Goal: Contribute content

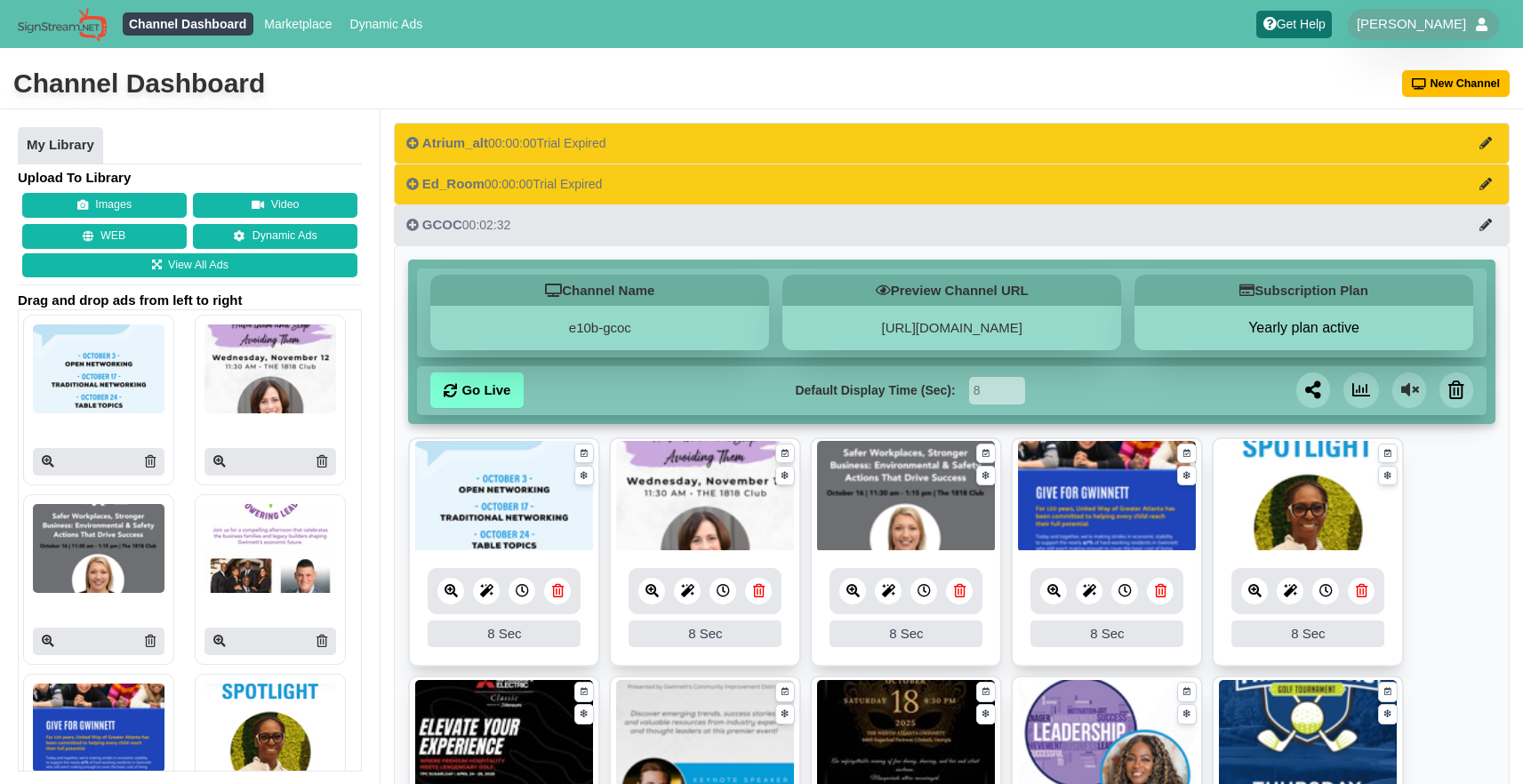
scroll to position [151, 0]
click at [155, 194] on button "Images" at bounding box center [104, 205] width 164 height 25
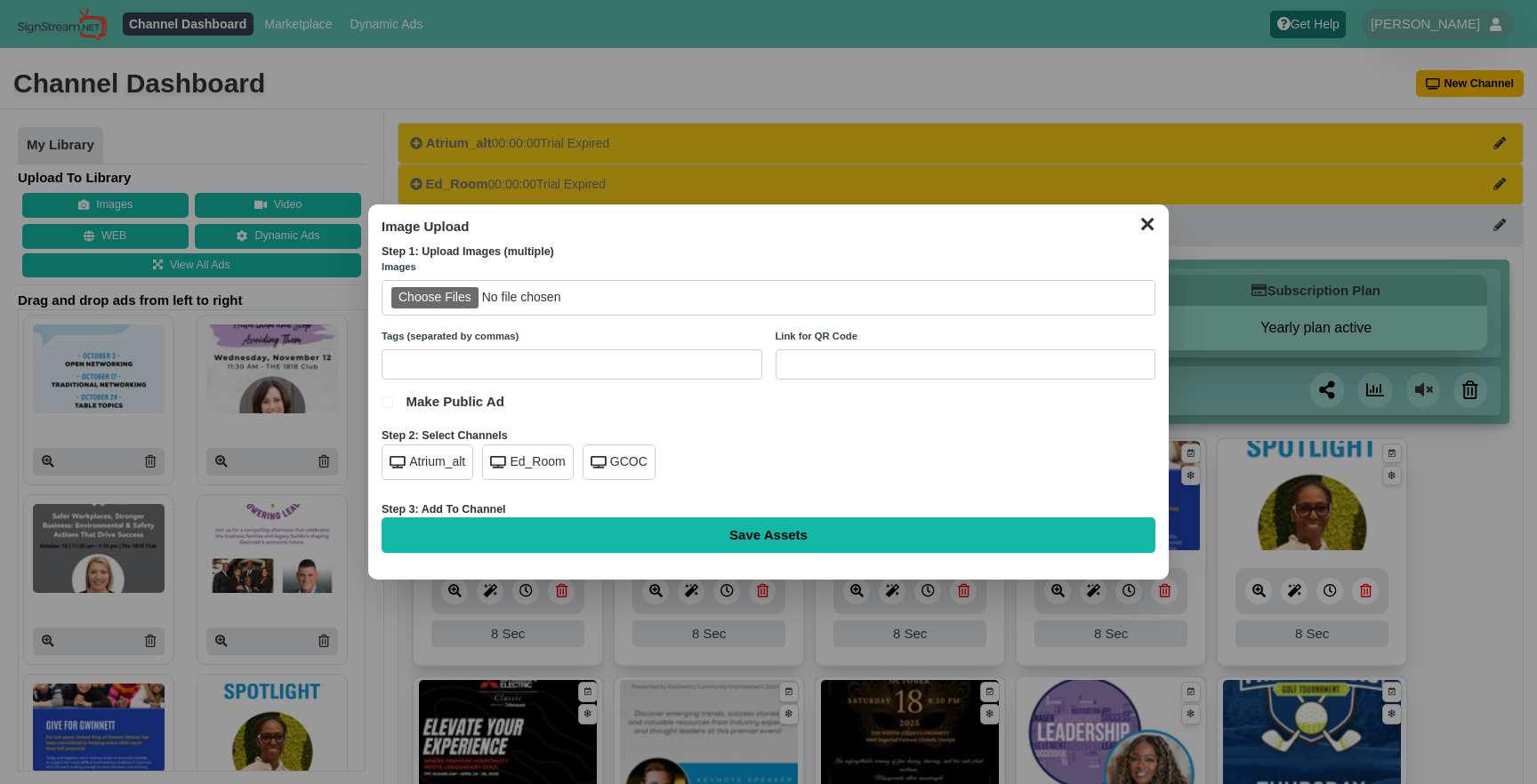
click at [442, 294] on input "file" at bounding box center [768, 298] width 773 height 37
type input "C:\fakepath\small-business-awards.png"
click at [623, 457] on div "GCOC" at bounding box center [618, 462] width 73 height 36
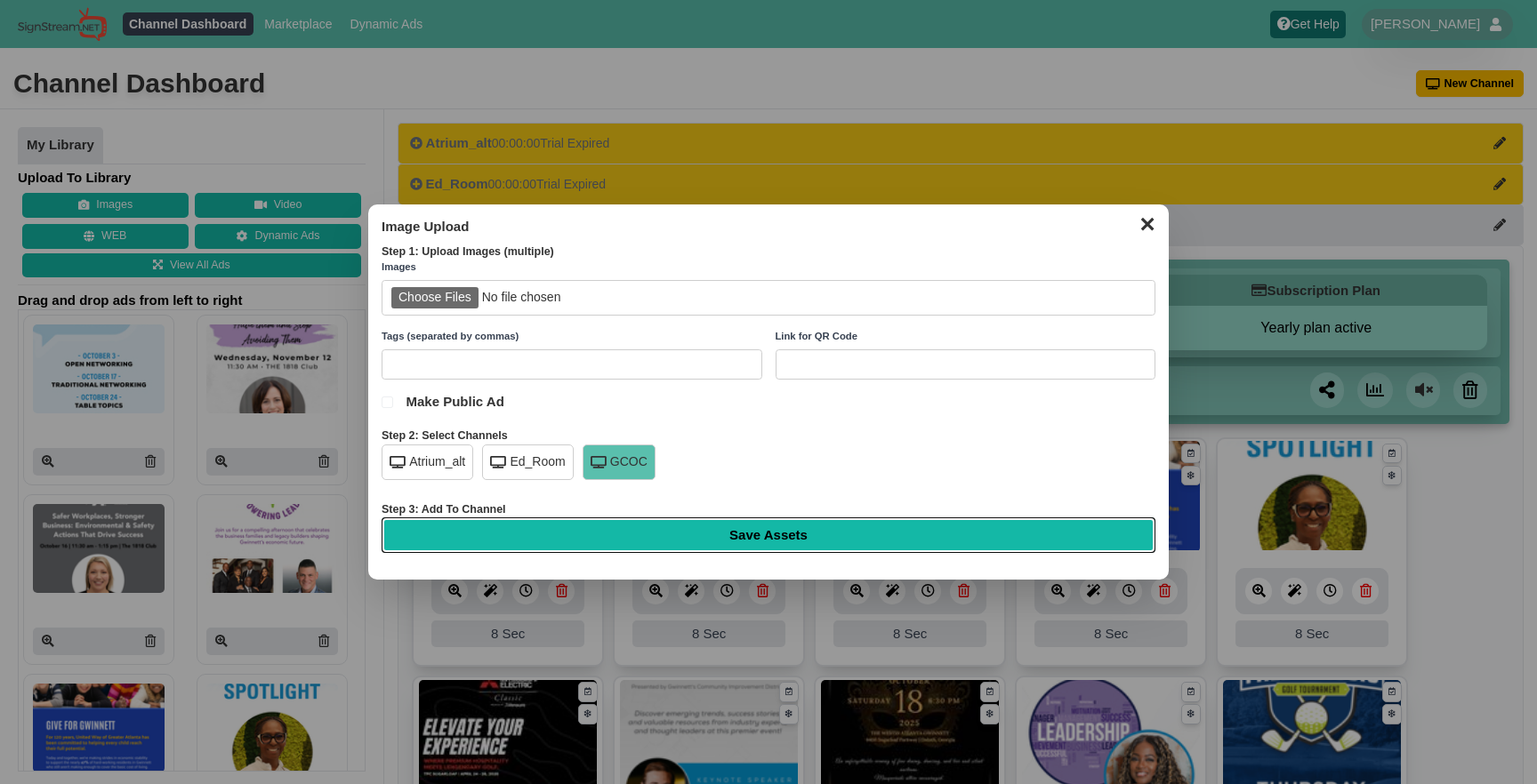
click at [711, 532] on input "Save Assets" at bounding box center [768, 535] width 773 height 36
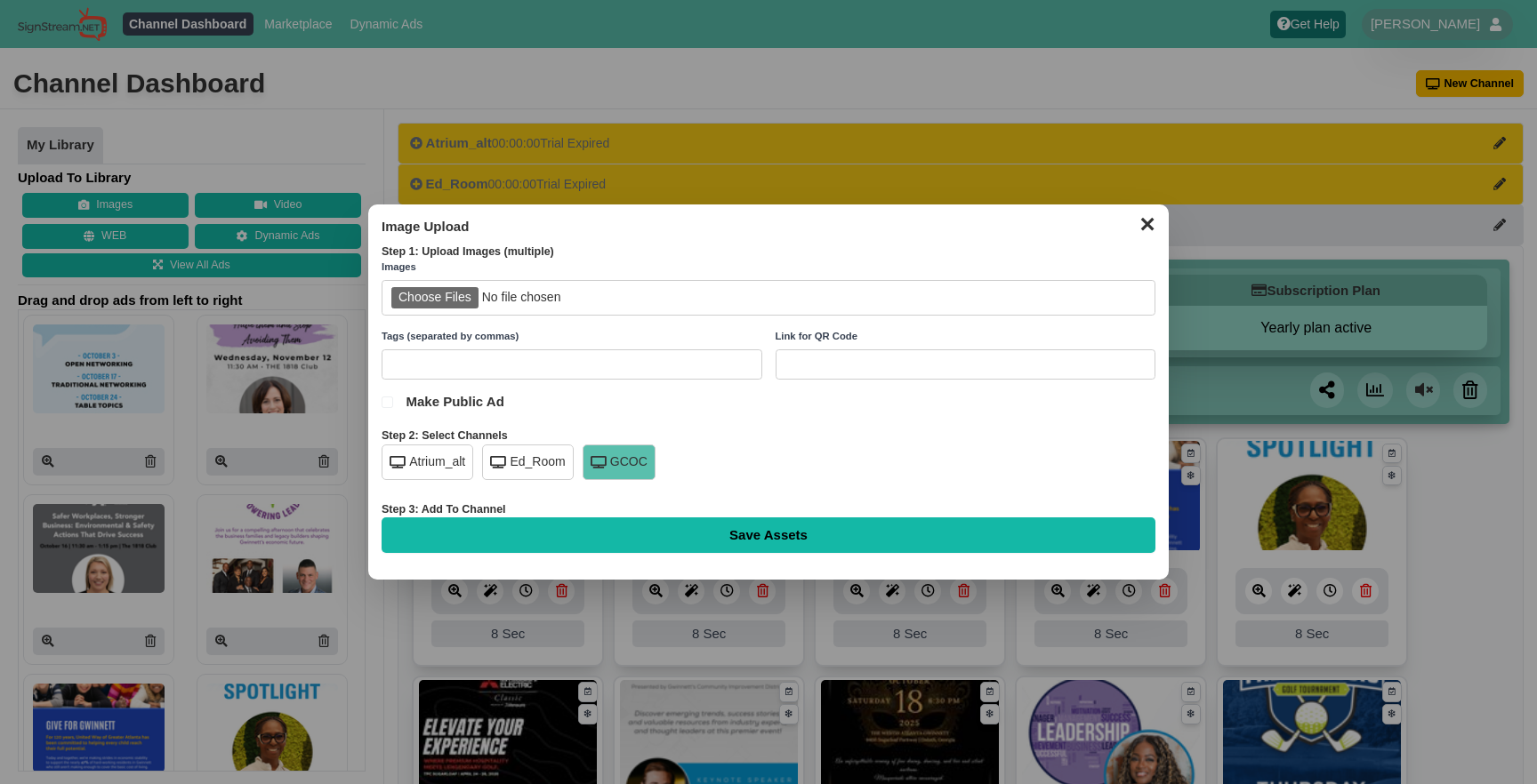
type input "Saving..."
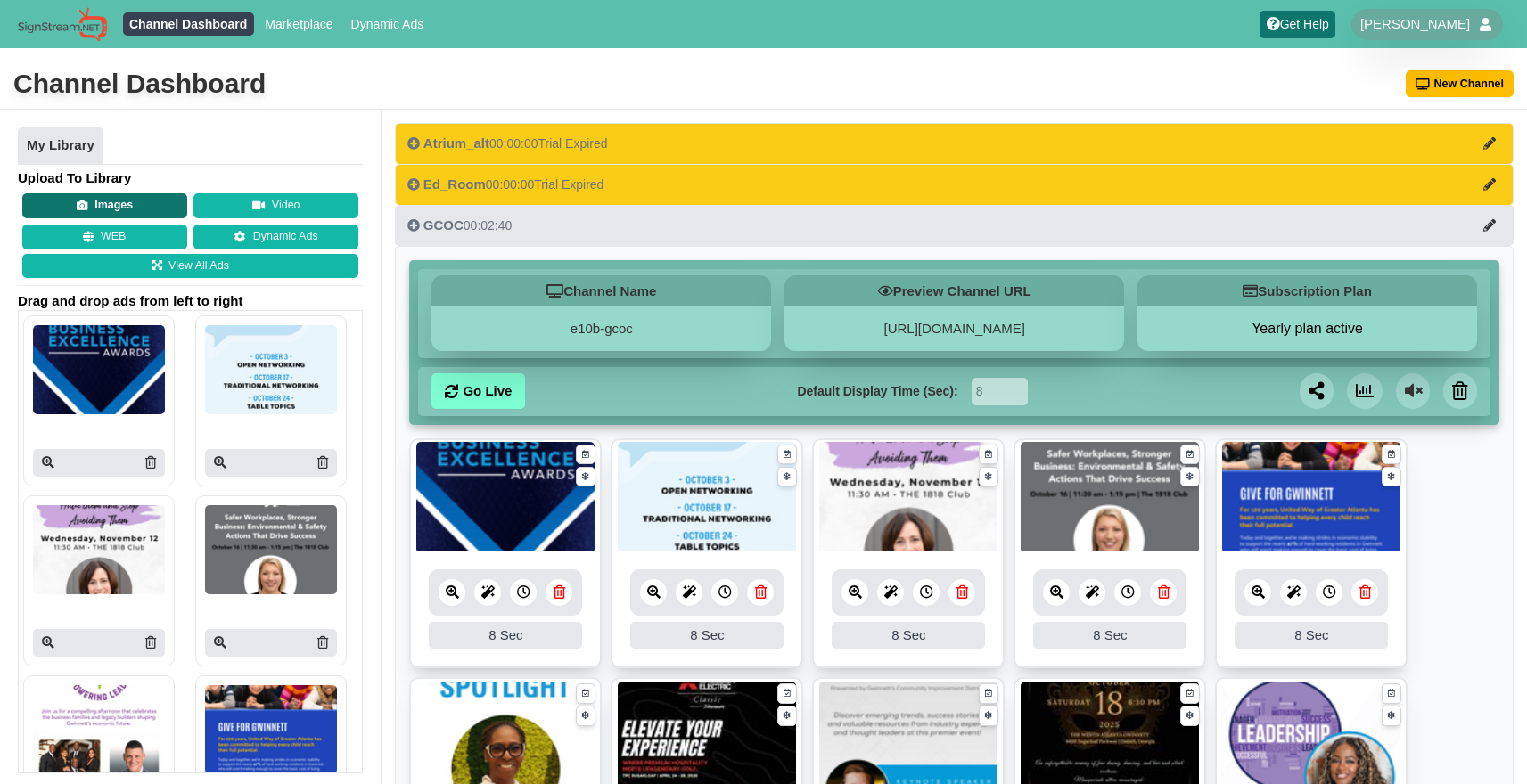
click at [87, 209] on button "Images" at bounding box center [104, 206] width 165 height 25
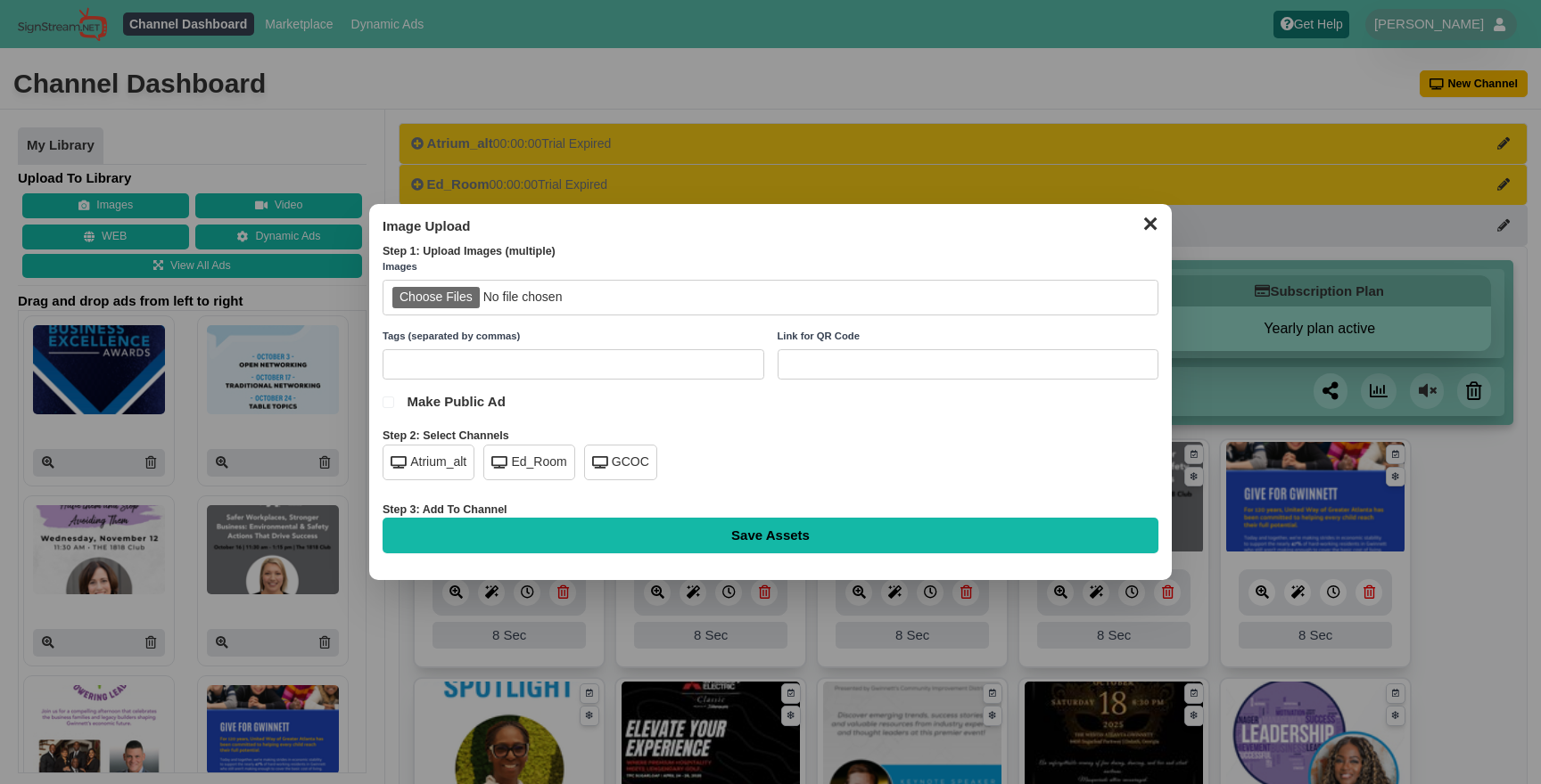
click at [439, 294] on input "file" at bounding box center [770, 298] width 775 height 37
type input "C:\fakepath\gcf-honoring-legacies-atrium.jpg"
click at [611, 474] on div "GCOC" at bounding box center [620, 462] width 73 height 36
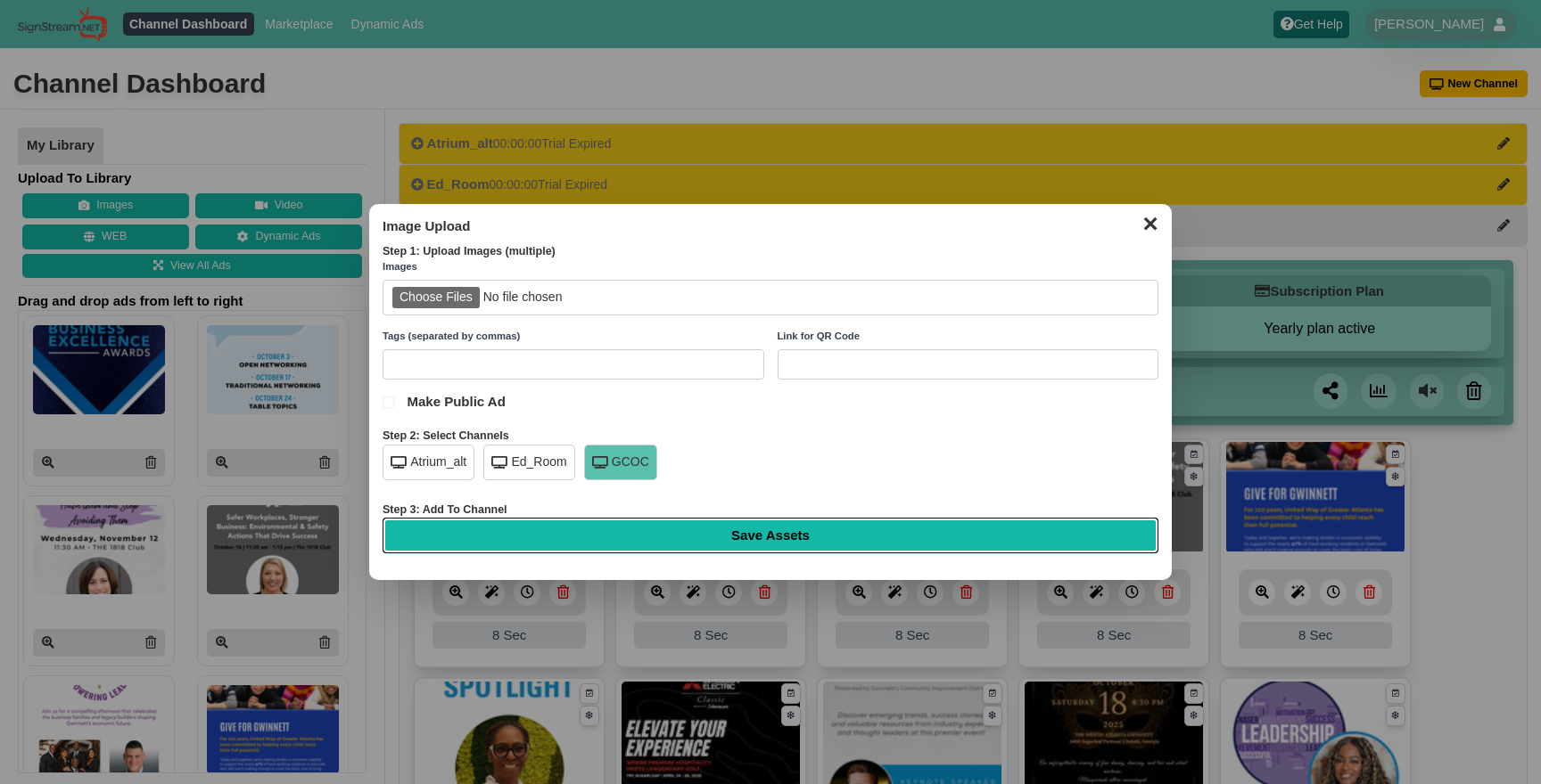
click at [723, 541] on input "Save Assets" at bounding box center [770, 535] width 775 height 36
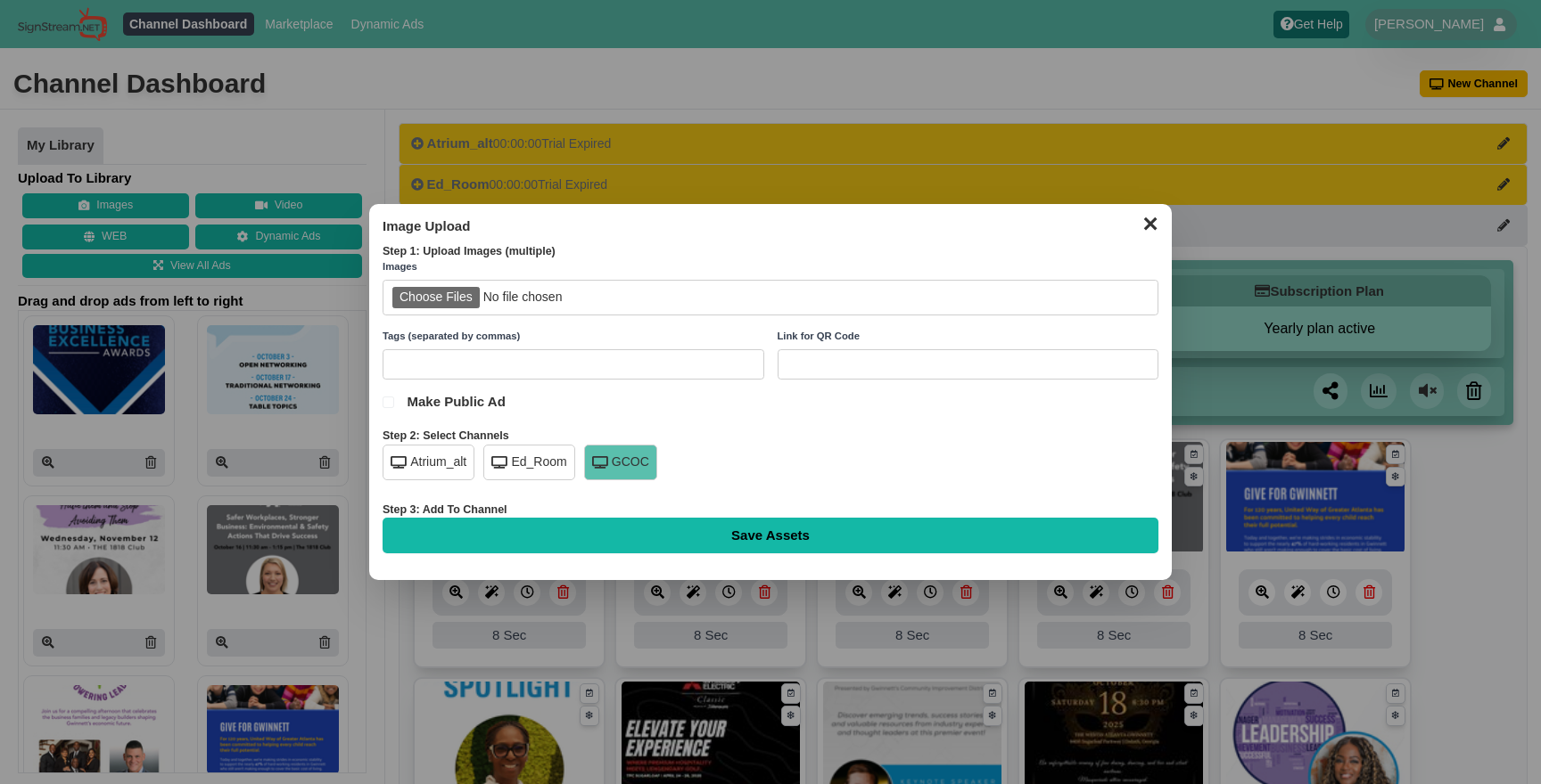
type input "Saving..."
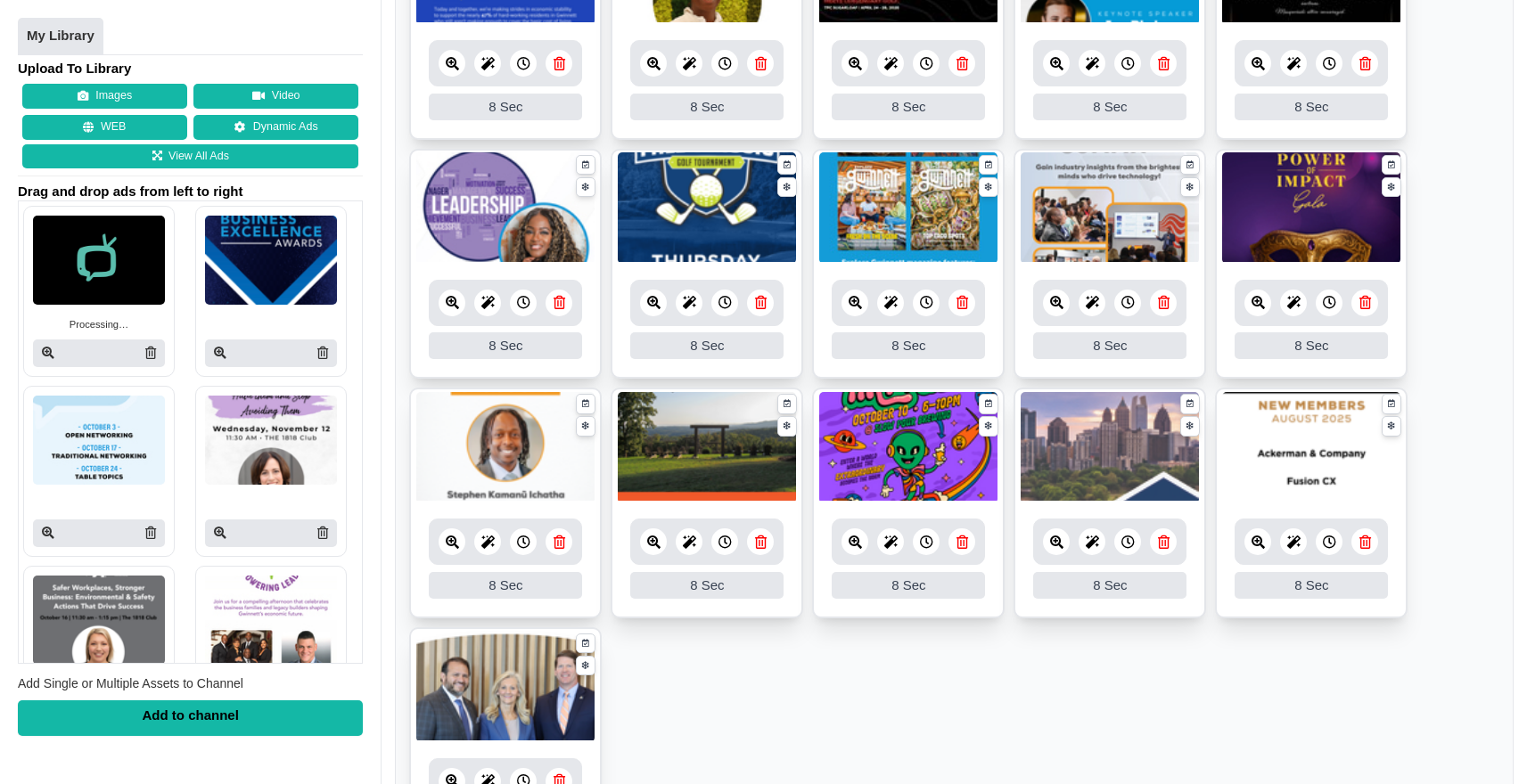
scroll to position [1001, 0]
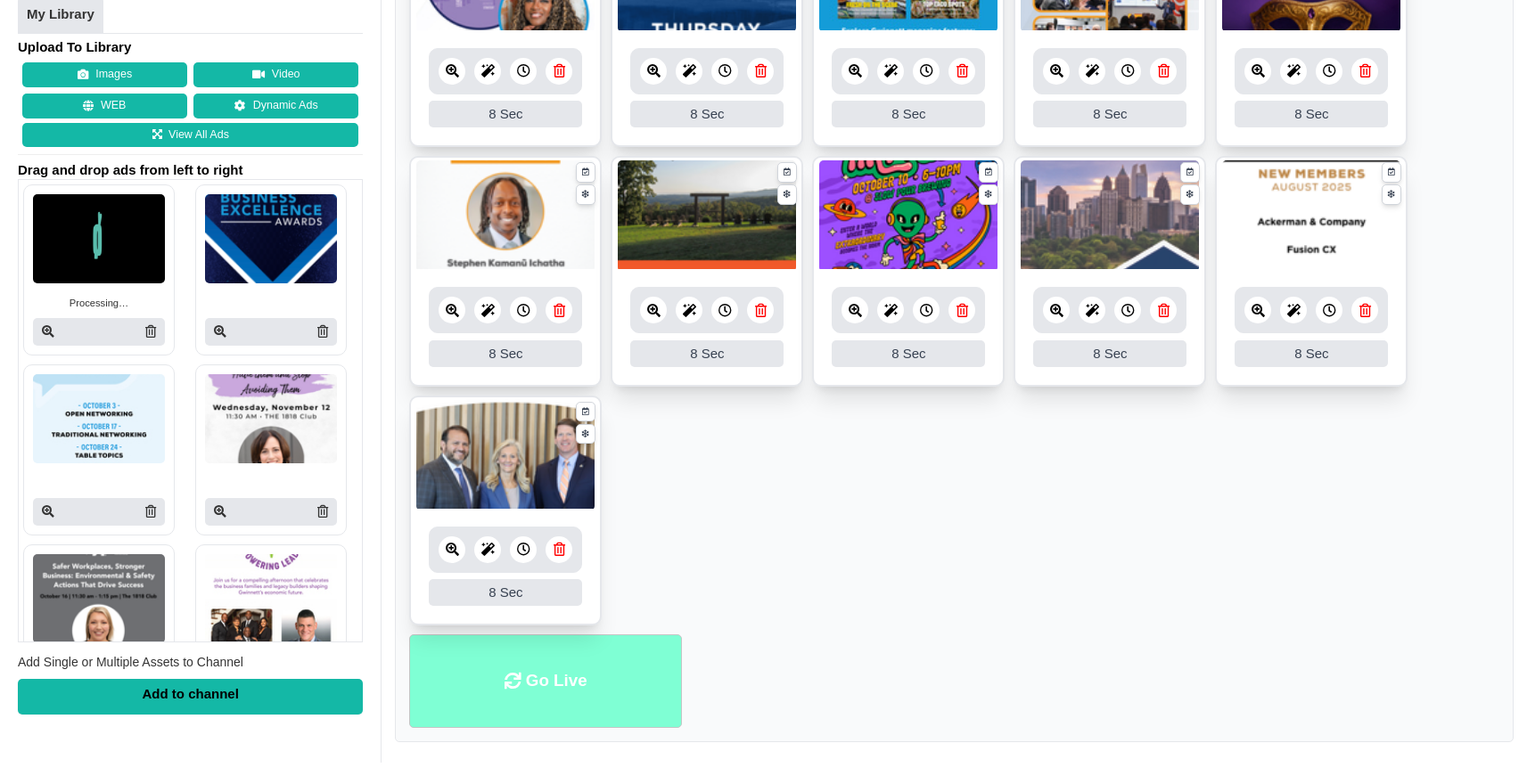
click at [544, 676] on li "Go Live" at bounding box center [546, 681] width 273 height 94
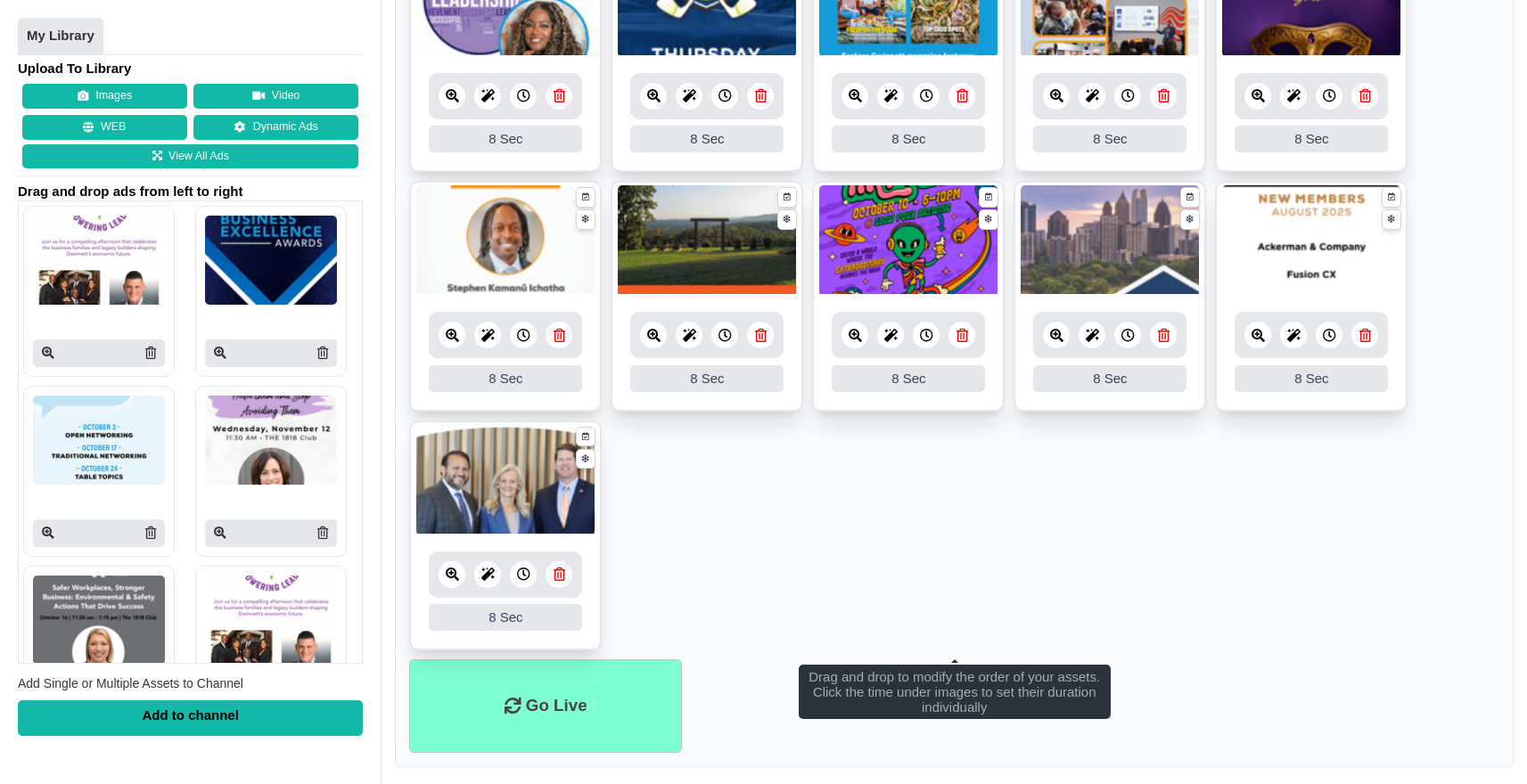
scroll to position [1001, 0]
